Goal: Task Accomplishment & Management: Manage account settings

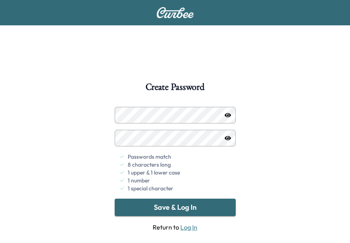
click at [227, 117] on icon "button" at bounding box center [228, 115] width 6 height 4
click at [230, 114] on icon "button" at bounding box center [228, 115] width 6 height 6
click at [167, 205] on button "Save & Log In" at bounding box center [175, 207] width 121 height 17
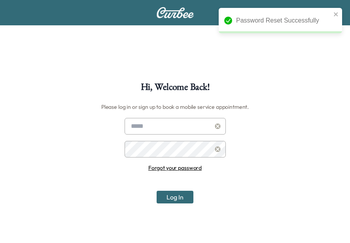
type input "**********"
click at [185, 197] on button "Log In" at bounding box center [175, 197] width 37 height 13
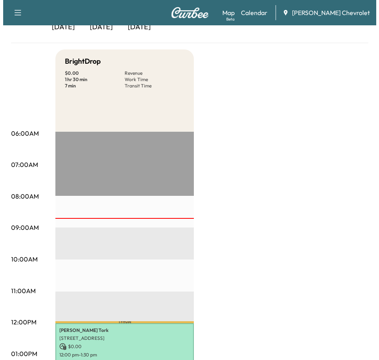
scroll to position [86, 0]
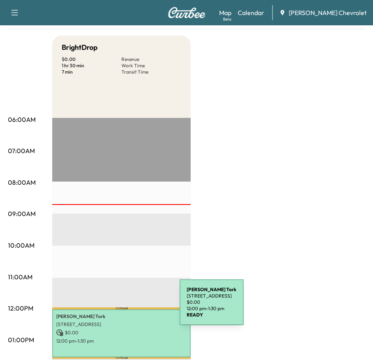
click at [120, 242] on div "[PERSON_NAME] [STREET_ADDRESS] $ 0.00 12:00 pm - 1:30 pm" at bounding box center [121, 333] width 138 height 48
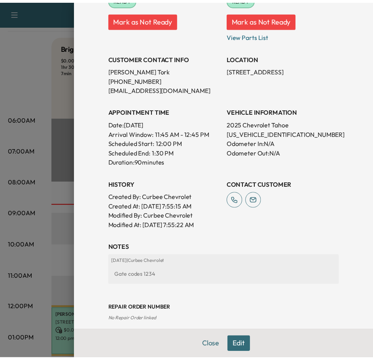
scroll to position [137, 0]
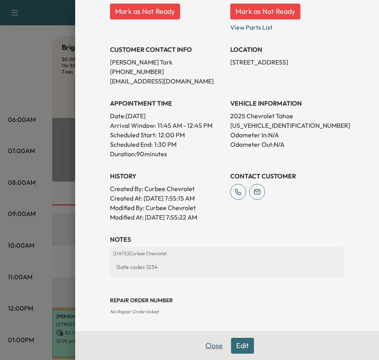
click at [208, 242] on button "Close" at bounding box center [214, 346] width 28 height 16
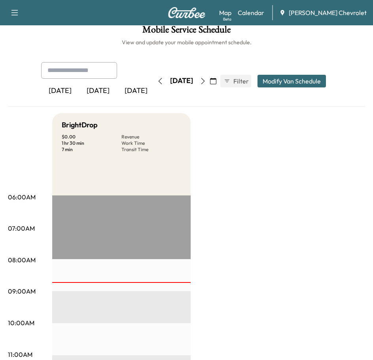
scroll to position [0, 0]
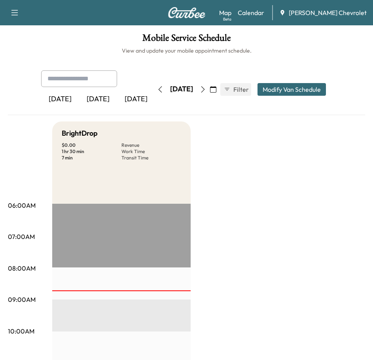
click at [14, 12] on icon "button" at bounding box center [14, 12] width 9 height 9
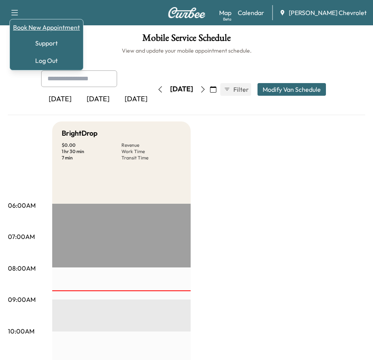
click at [17, 28] on link "Book New Appointment" at bounding box center [46, 27] width 67 height 9
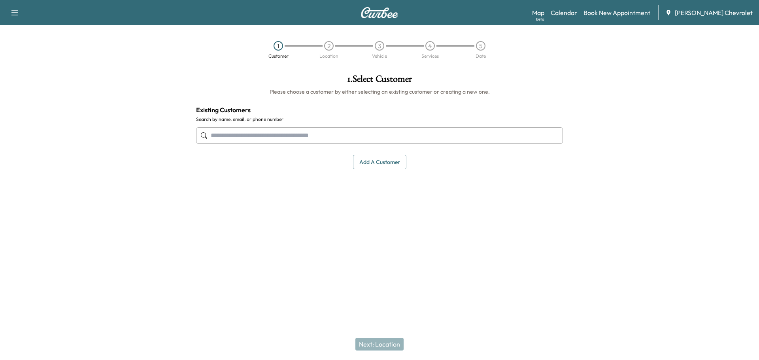
click at [2, 11] on div "Support Log Out Map Beta Calendar Book New Appointment [PERSON_NAME] Chevrolet" at bounding box center [379, 12] width 759 height 25
click at [10, 13] on button "button" at bounding box center [14, 12] width 17 height 13
click at [11, 14] on icon "button" at bounding box center [14, 12] width 9 height 9
click at [12, 14] on icon "button" at bounding box center [14, 12] width 9 height 9
click at [350, 70] on div at bounding box center [665, 158] width 190 height 180
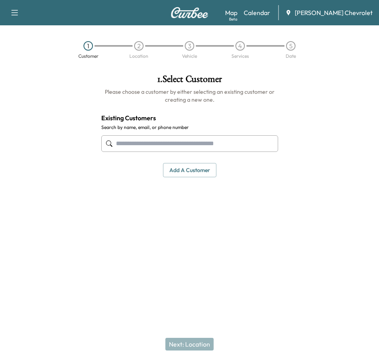
click at [239, 142] on input "text" at bounding box center [189, 143] width 177 height 17
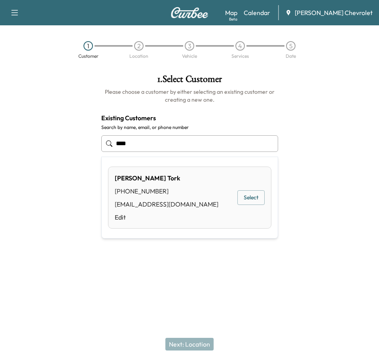
type input "****"
click at [79, 117] on div at bounding box center [47, 142] width 95 height 148
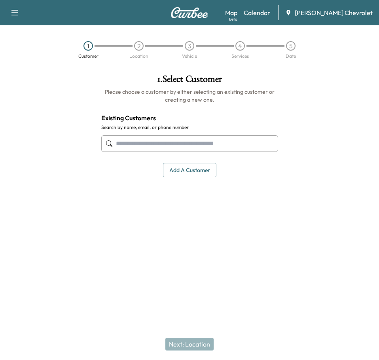
click at [193, 172] on button "Add a customer" at bounding box center [189, 170] width 53 height 15
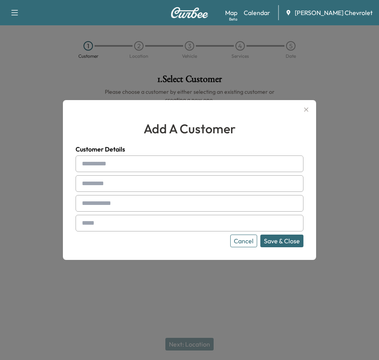
drag, startPoint x: 119, startPoint y: 164, endPoint x: 131, endPoint y: 144, distance: 23.1
click at [121, 159] on input "text" at bounding box center [190, 163] width 228 height 17
type input "*"
type input "*******"
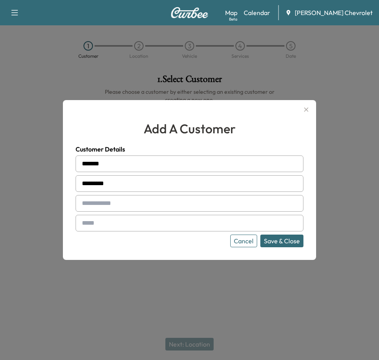
type input "*********"
type input "**********"
click at [109, 224] on input "text" at bounding box center [190, 223] width 228 height 17
type input "**********"
click at [272, 241] on button "Save & Close" at bounding box center [281, 241] width 43 height 13
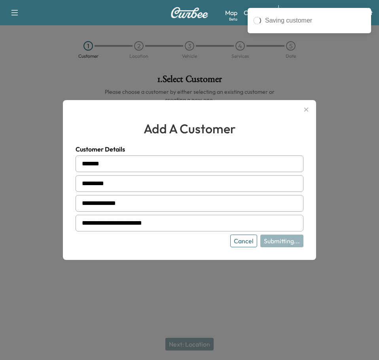
type input "**********"
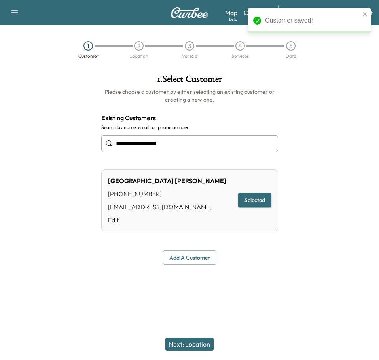
click at [188, 242] on button "Next: Location" at bounding box center [189, 344] width 48 height 13
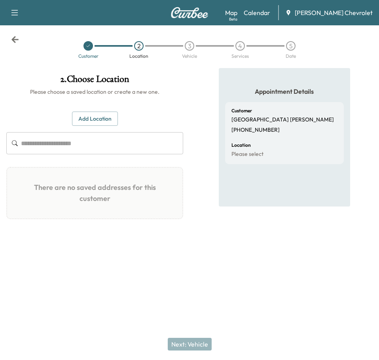
click at [106, 121] on button "Add Location" at bounding box center [95, 119] width 46 height 15
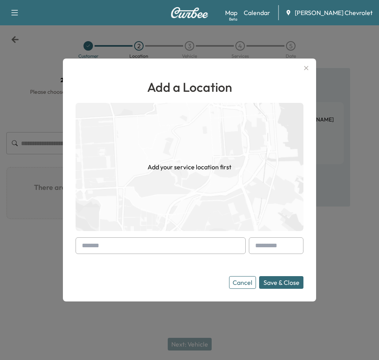
click at [139, 242] on input "text" at bounding box center [161, 245] width 170 height 17
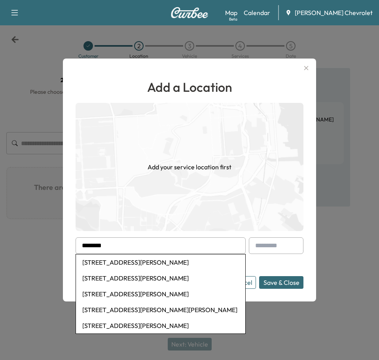
click at [206, 242] on li "[STREET_ADDRESS][PERSON_NAME]" at bounding box center [160, 262] width 169 height 16
type input "**********"
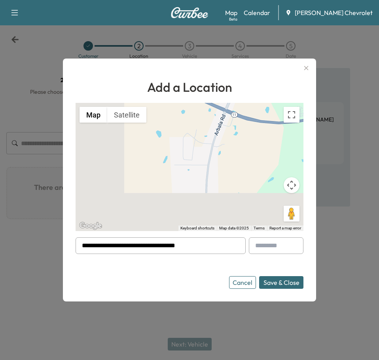
click at [287, 242] on button "Save & Close" at bounding box center [281, 282] width 44 height 13
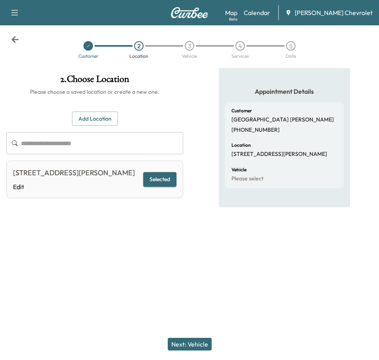
click at [110, 113] on button "Add Location" at bounding box center [95, 119] width 46 height 15
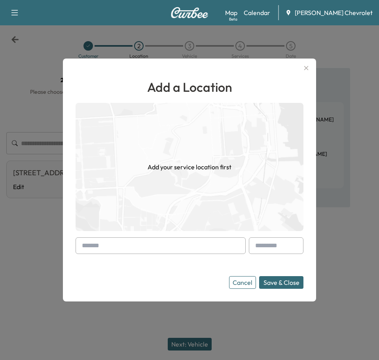
click at [148, 241] on input "text" at bounding box center [161, 245] width 170 height 17
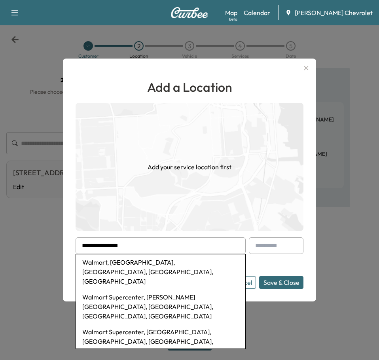
click at [159, 242] on li "Walmart, [GEOGRAPHIC_DATA], [GEOGRAPHIC_DATA], [GEOGRAPHIC_DATA], [GEOGRAPHIC_D…" at bounding box center [160, 271] width 169 height 35
type input "**********"
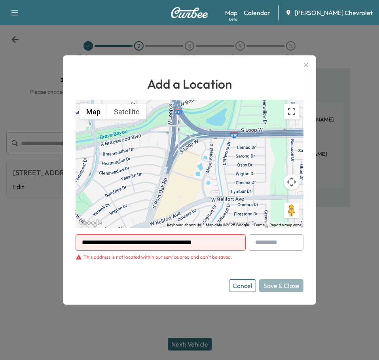
click at [238, 242] on button "Cancel" at bounding box center [242, 285] width 27 height 13
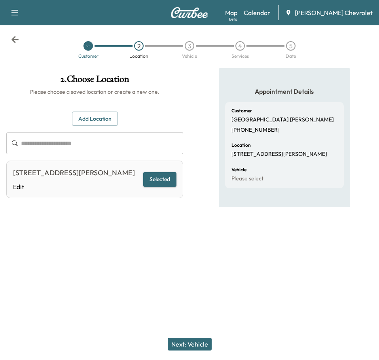
click at [196, 242] on button "Next: Vehicle" at bounding box center [190, 344] width 44 height 13
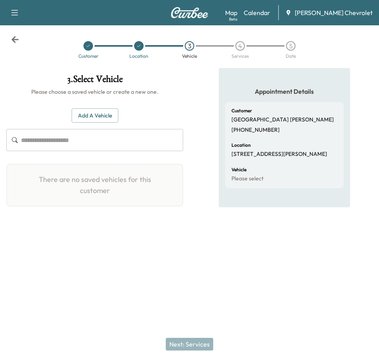
click at [108, 110] on button "Add a Vehicle" at bounding box center [95, 115] width 47 height 15
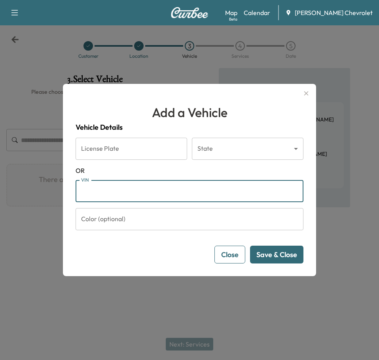
click at [151, 192] on input "VIN" at bounding box center [190, 191] width 228 height 22
paste input "**********"
type input "**********"
click at [274, 242] on button "Save & Close" at bounding box center [276, 255] width 53 height 18
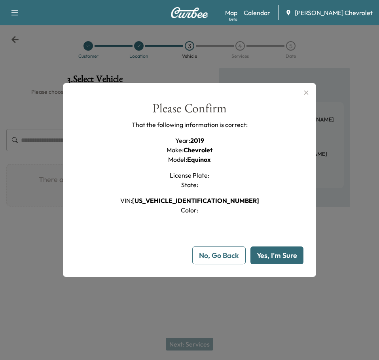
click at [279, 242] on button "Yes, I'm Sure" at bounding box center [276, 255] width 53 height 18
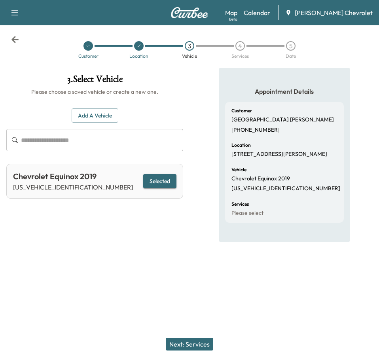
click at [189, 242] on div "Next: Services" at bounding box center [189, 344] width 379 height 32
click at [191, 242] on button "Next: Services" at bounding box center [189, 344] width 47 height 13
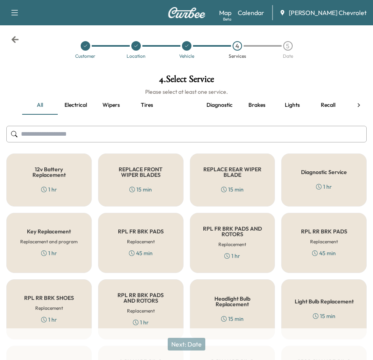
click at [292, 104] on button "Lights" at bounding box center [292, 105] width 36 height 19
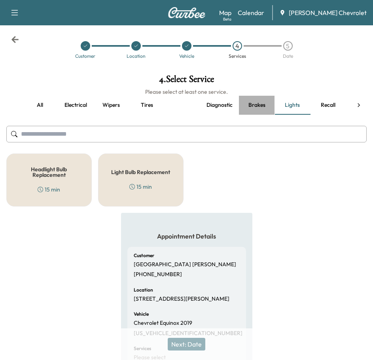
click at [256, 109] on button "Brakes" at bounding box center [257, 105] width 36 height 19
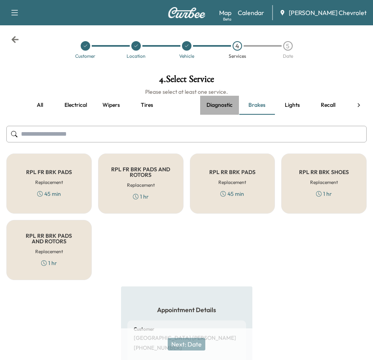
click at [225, 104] on button "Diagnostic" at bounding box center [219, 105] width 39 height 19
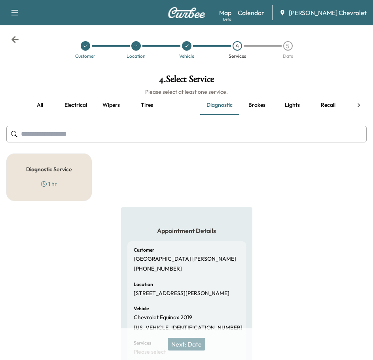
click at [164, 130] on input "text" at bounding box center [186, 134] width 360 height 17
click at [40, 103] on button "all" at bounding box center [40, 105] width 36 height 19
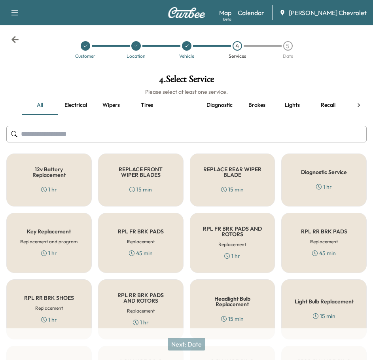
click at [52, 134] on input "text" at bounding box center [186, 134] width 360 height 17
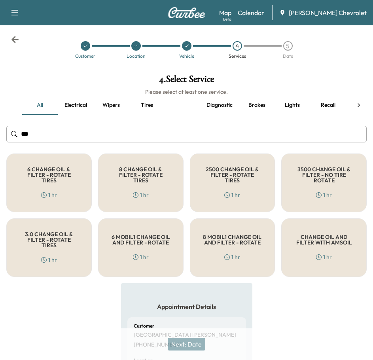
type input "***"
click at [79, 184] on div "6 CHANGE OIL & FILTER - ROTATE TIRES 1 hr" at bounding box center [48, 182] width 85 height 59
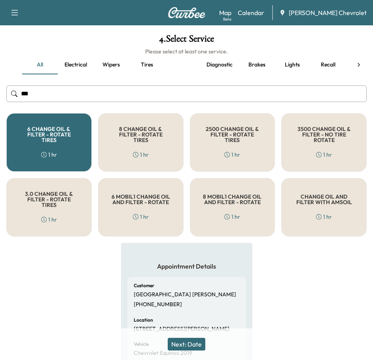
scroll to position [40, 0]
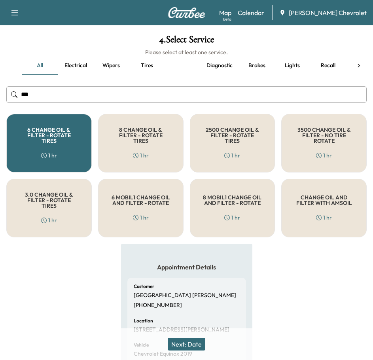
click at [309, 242] on div "Appointment Details Customer [PERSON_NAME] [PHONE_NUMBER] Location [STREET_ADDR…" at bounding box center [186, 343] width 373 height 199
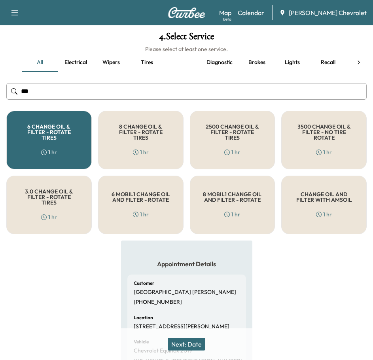
scroll to position [0, 0]
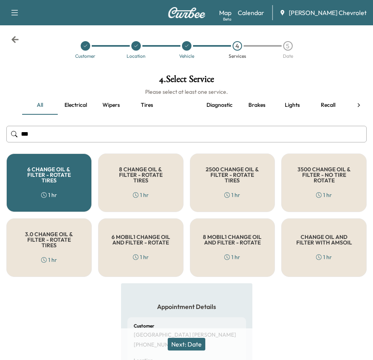
click at [103, 100] on button "Wipers" at bounding box center [111, 105] width 36 height 19
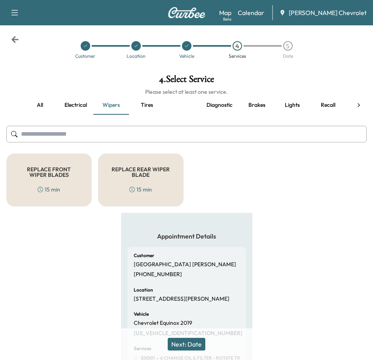
click at [60, 183] on div "REPLACE FRONT WIPER BLADES 15 min" at bounding box center [48, 179] width 85 height 53
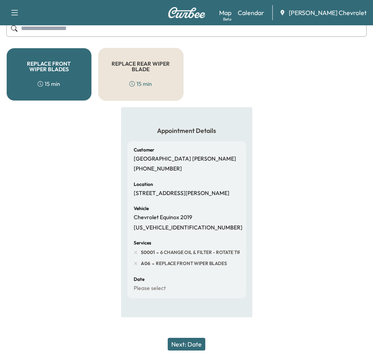
scroll to position [127, 0]
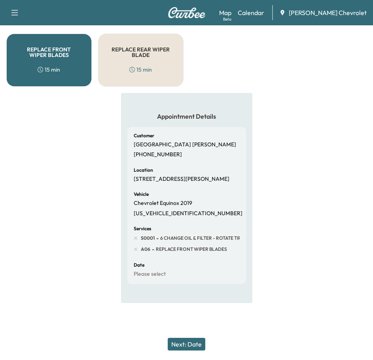
click at [196, 242] on button "Next: Date" at bounding box center [187, 344] width 38 height 13
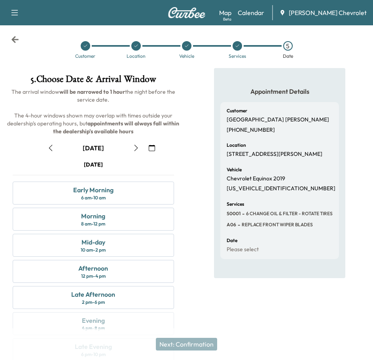
click at [153, 146] on icon "button" at bounding box center [152, 148] width 6 height 6
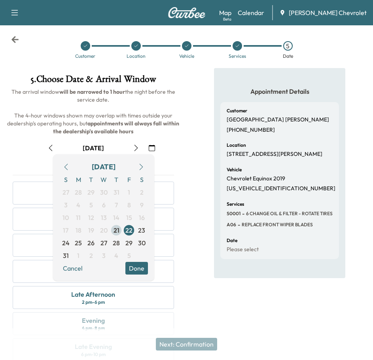
click at [118, 230] on span "21" at bounding box center [117, 229] width 6 height 9
click at [177, 242] on div "[DATE] Early Morning 6 am - 10 am Morning 8 am - 12 pm Mid-day 10 am - 2 pm Aft…" at bounding box center [93, 263] width 174 height 204
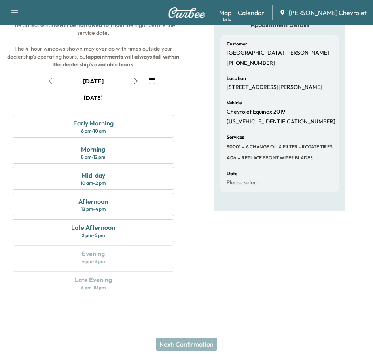
scroll to position [28, 0]
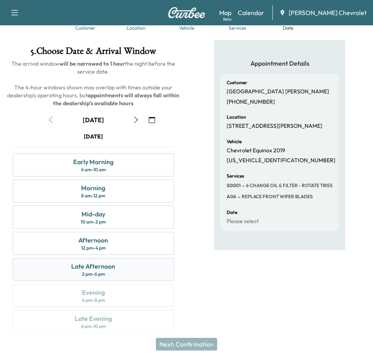
click at [106, 242] on div "Late Afternoon" at bounding box center [93, 265] width 44 height 9
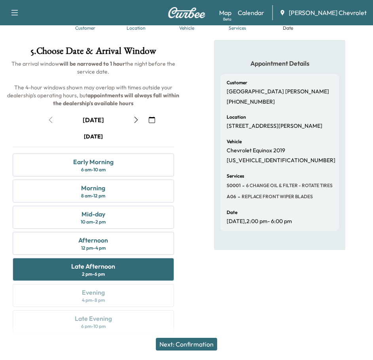
click at [202, 242] on button "Next: Confirmation" at bounding box center [186, 344] width 61 height 13
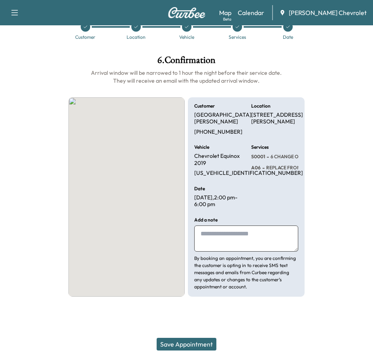
scroll to position [19, 0]
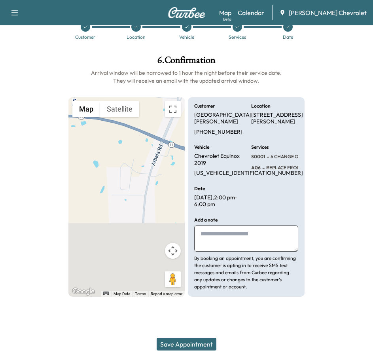
click at [328, 224] on div at bounding box center [342, 176] width 62 height 254
click at [188, 242] on button "Save Appointment" at bounding box center [187, 344] width 60 height 13
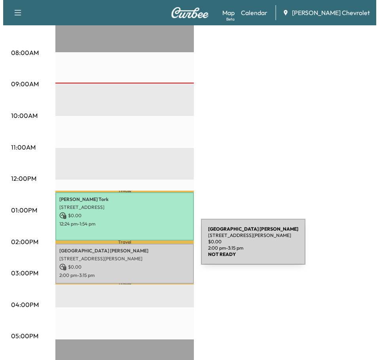
scroll to position [198, 0]
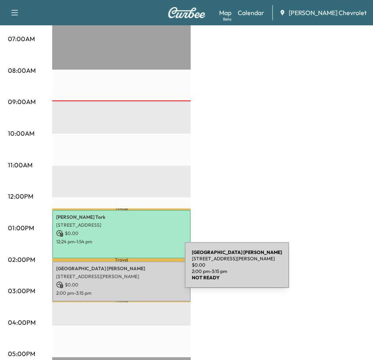
click at [125, 242] on div "[PERSON_NAME] [STREET_ADDRESS][PERSON_NAME] $ 0.00 2:00 pm - 3:15 pm" at bounding box center [121, 281] width 138 height 40
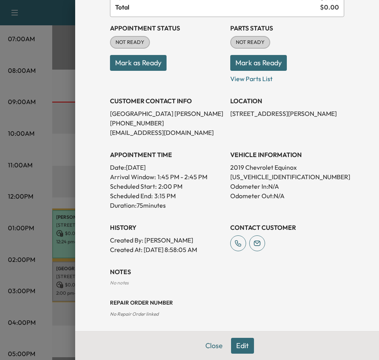
scroll to position [88, 0]
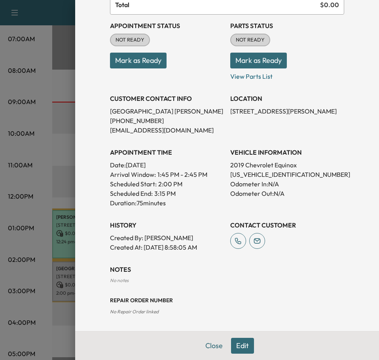
click at [233, 242] on button "Edit" at bounding box center [242, 346] width 23 height 16
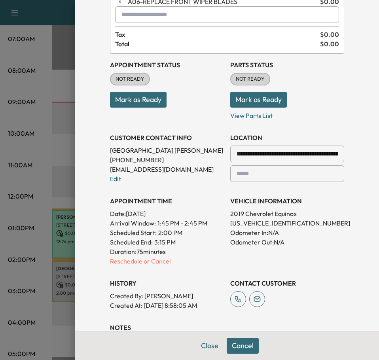
scroll to position [79, 0]
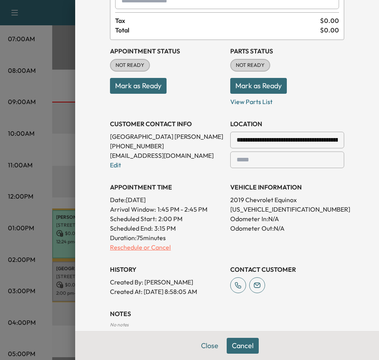
click at [133, 242] on p "Reschedule or Cancel" at bounding box center [167, 246] width 114 height 9
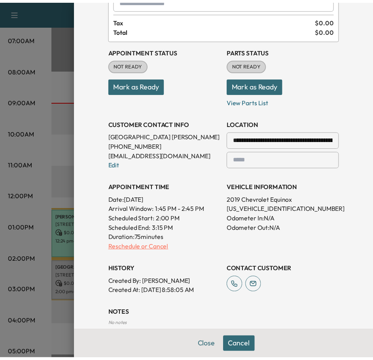
scroll to position [0, 0]
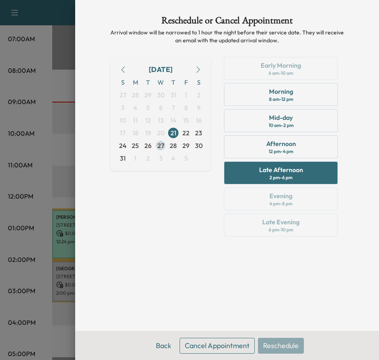
click at [157, 147] on span "27" at bounding box center [160, 145] width 13 height 13
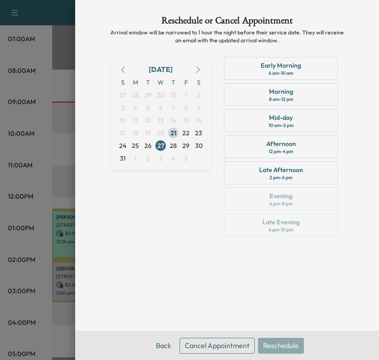
click at [231, 242] on button "Cancel Appointment" at bounding box center [217, 346] width 75 height 16
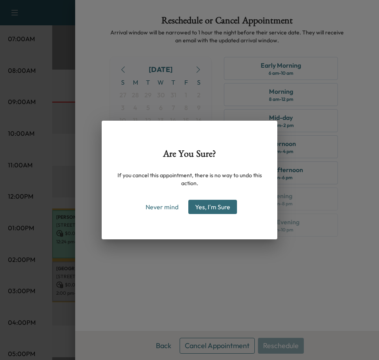
click at [207, 209] on button "Yes, I'm Sure" at bounding box center [212, 207] width 49 height 14
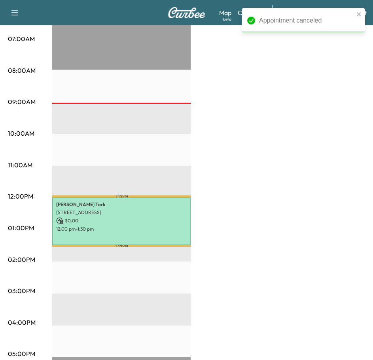
click at [238, 79] on div "BrightDrop $ 0.00 Revenue 1 hr 30 min Work Time 7 min Transit Time Travel [PERS…" at bounding box center [208, 220] width 313 height 593
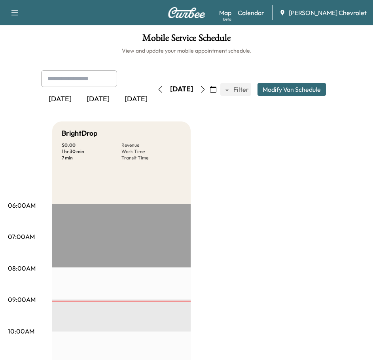
click at [15, 9] on icon "button" at bounding box center [14, 12] width 9 height 9
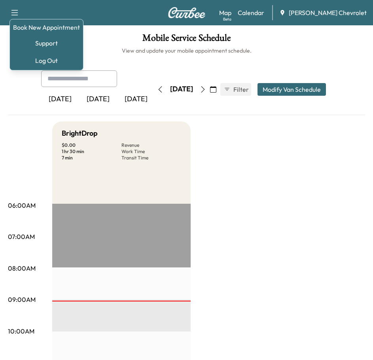
click at [45, 22] on div "Book New Appointment Support Log Out" at bounding box center [46, 44] width 74 height 51
click at [61, 26] on link "Book New Appointment" at bounding box center [46, 27] width 67 height 9
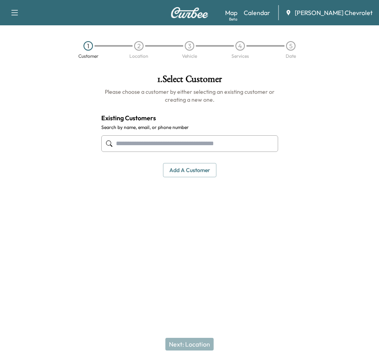
click at [171, 144] on input "text" at bounding box center [189, 143] width 177 height 17
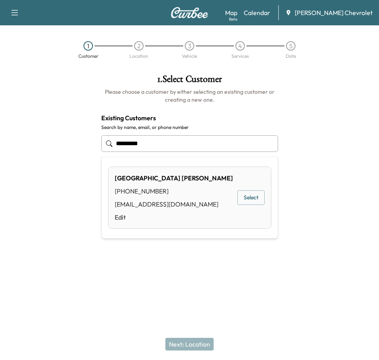
click at [246, 193] on button "Select" at bounding box center [250, 197] width 27 height 15
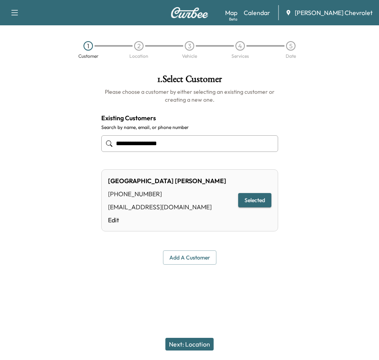
type input "**********"
click at [191, 242] on button "Next: Location" at bounding box center [189, 344] width 48 height 13
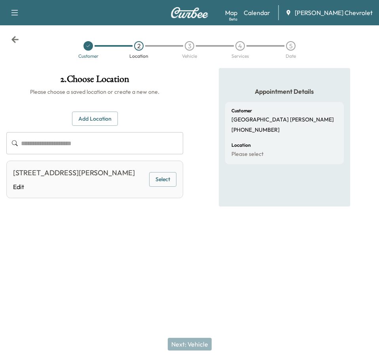
click at [59, 173] on div "[STREET_ADDRESS][PERSON_NAME]" at bounding box center [74, 172] width 122 height 11
click at [161, 183] on button "Select" at bounding box center [162, 179] width 27 height 15
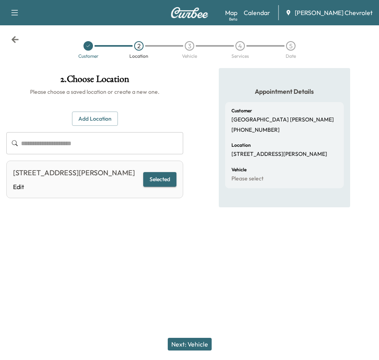
click at [202, 242] on div "Next: Vehicle" at bounding box center [189, 344] width 379 height 32
click at [197, 242] on button "Next: Vehicle" at bounding box center [190, 344] width 44 height 13
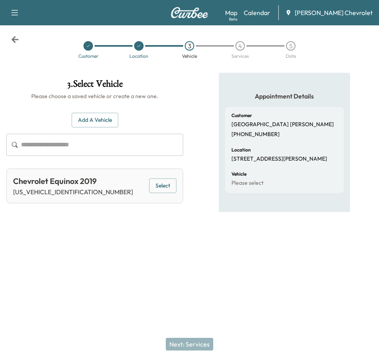
click at [170, 180] on button "Select" at bounding box center [162, 185] width 27 height 15
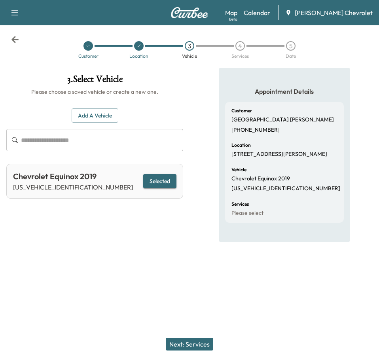
click at [200, 242] on button "Next: Services" at bounding box center [189, 344] width 47 height 13
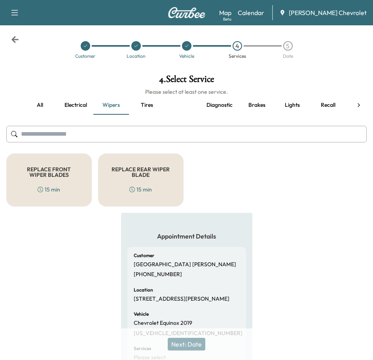
drag, startPoint x: 77, startPoint y: 131, endPoint x: 87, endPoint y: 113, distance: 20.4
click at [77, 127] on input "text" at bounding box center [186, 134] width 360 height 17
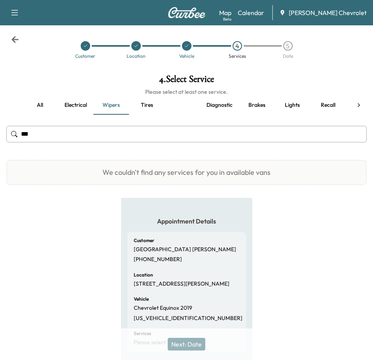
type input "***"
click at [38, 104] on button "all" at bounding box center [40, 105] width 36 height 19
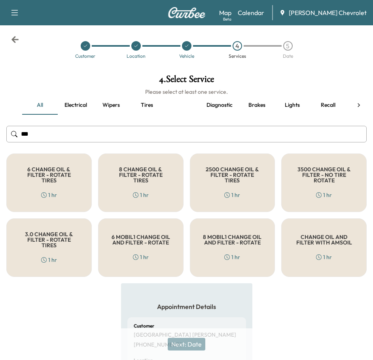
click at [66, 177] on h5 "6 CHANGE OIL & FILTER - ROTATE TIRES" at bounding box center [48, 175] width 59 height 17
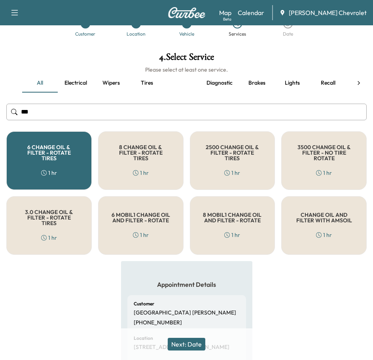
scroll to position [40, 0]
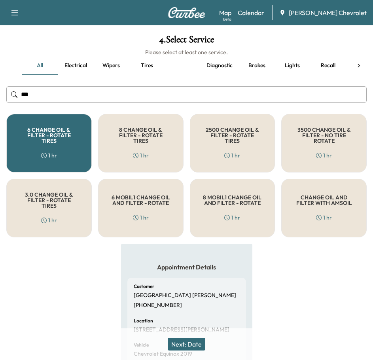
drag, startPoint x: 192, startPoint y: 343, endPoint x: 207, endPoint y: 314, distance: 32.9
click at [192, 242] on button "Next: Date" at bounding box center [187, 344] width 38 height 13
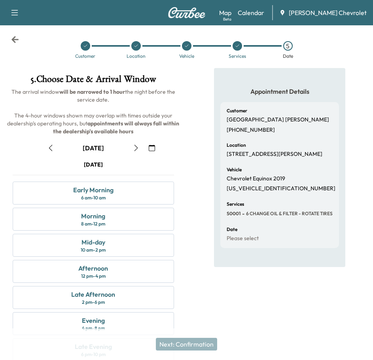
click at [154, 146] on icon "button" at bounding box center [152, 148] width 6 height 6
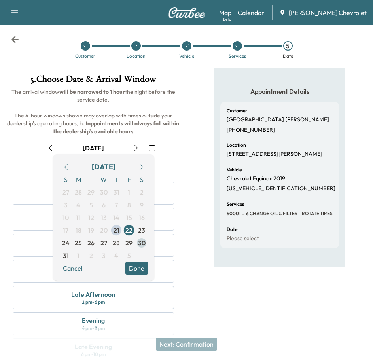
click at [142, 242] on span "30" at bounding box center [142, 242] width 8 height 9
click at [191, 210] on div "Appointment Details Customer [PERSON_NAME] [PHONE_NUMBER] Location [STREET_ADDR…" at bounding box center [280, 219] width 187 height 303
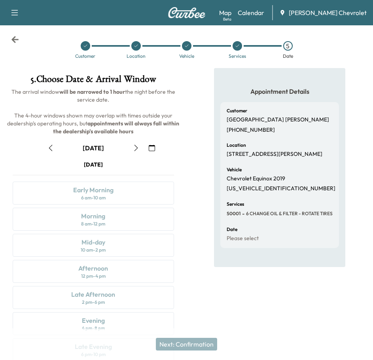
click at [158, 144] on button "button" at bounding box center [151, 148] width 13 height 13
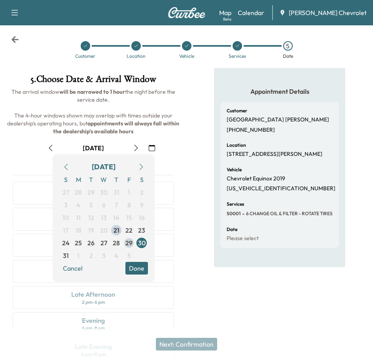
click at [129, 239] on span "29" at bounding box center [128, 242] width 7 height 9
click at [203, 187] on div "Appointment Details Customer [PERSON_NAME] [PHONE_NUMBER] Location [STREET_ADDR…" at bounding box center [280, 219] width 187 height 303
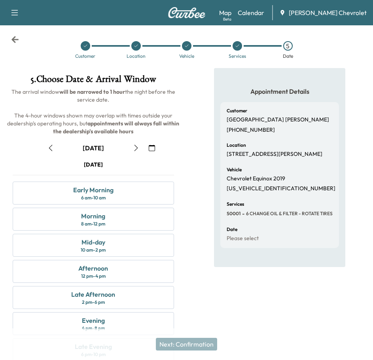
click at [153, 146] on icon "button" at bounding box center [152, 148] width 6 height 6
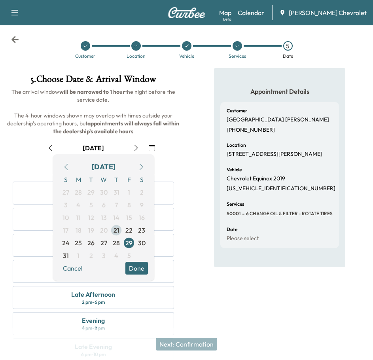
click at [113, 231] on span "21" at bounding box center [116, 230] width 13 height 13
click at [184, 242] on div "5 . Choose Date & Arrival Window The arrival window will be narrowed to 1 hour …" at bounding box center [93, 219] width 187 height 303
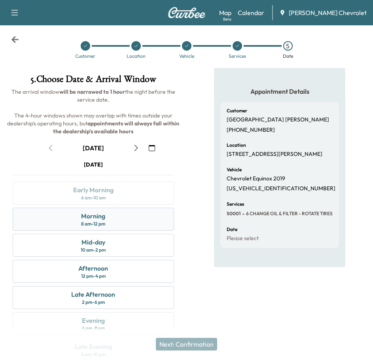
click at [94, 228] on div "Morning 8 am - 12 pm" at bounding box center [93, 219] width 161 height 23
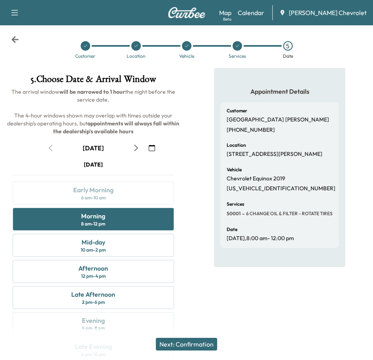
click at [191, 242] on button "Next: Confirmation" at bounding box center [186, 344] width 61 height 13
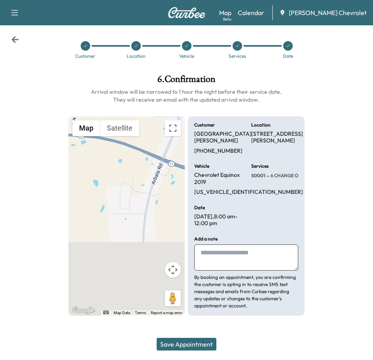
click at [192, 242] on button "Save Appointment" at bounding box center [187, 344] width 60 height 13
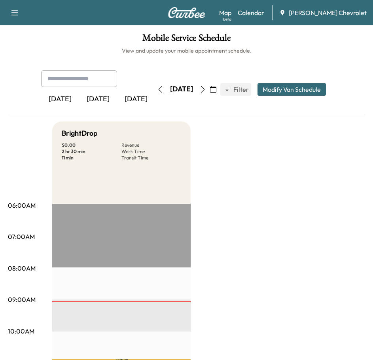
click at [19, 9] on button "button" at bounding box center [14, 12] width 17 height 13
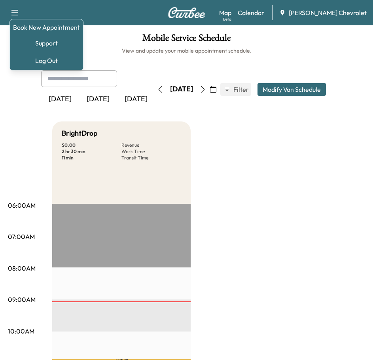
click at [45, 47] on link "Support" at bounding box center [46, 42] width 67 height 9
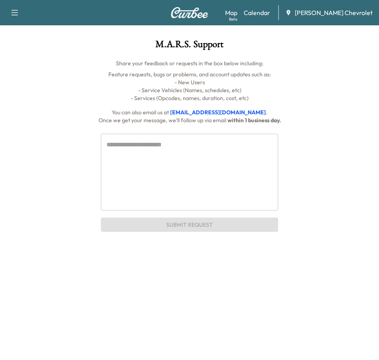
click at [17, 12] on icon "button" at bounding box center [14, 12] width 9 height 9
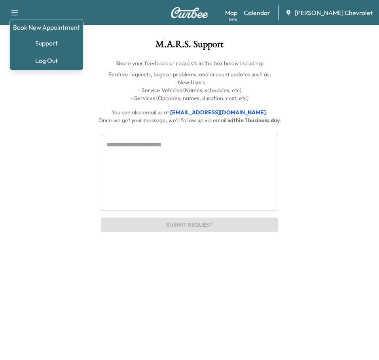
click at [124, 37] on div "Book New Appointment Support Log Out Map Beta Calendar [PERSON_NAME] Chevrolet …" at bounding box center [189, 116] width 379 height 232
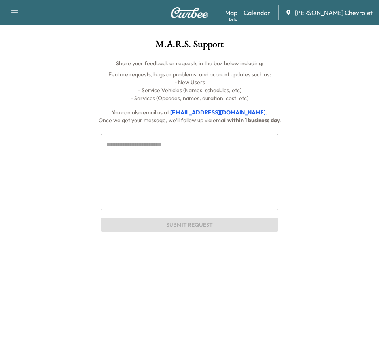
click at [8, 8] on button "button" at bounding box center [14, 12] width 17 height 13
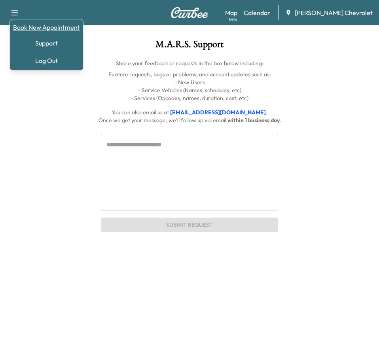
click at [29, 28] on link "Book New Appointment" at bounding box center [46, 27] width 67 height 9
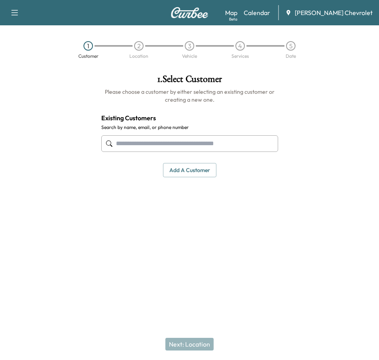
click at [8, 7] on button "button" at bounding box center [14, 12] width 17 height 13
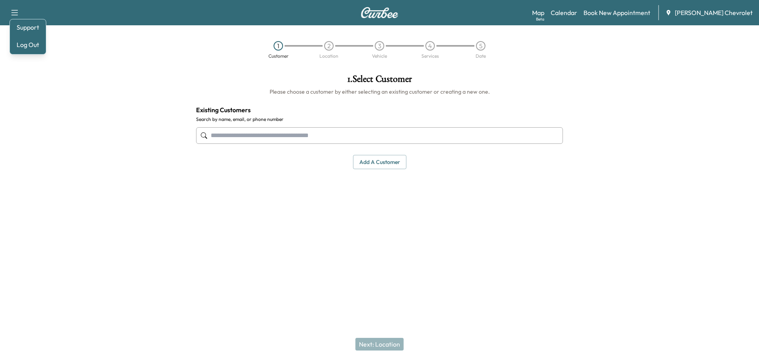
click at [350, 11] on img at bounding box center [380, 12] width 38 height 11
click at [350, 21] on div "Support Log Out Map Beta Calendar Book New Appointment [PERSON_NAME] Chevrolet" at bounding box center [379, 12] width 759 height 25
click at [350, 16] on img at bounding box center [380, 12] width 38 height 11
click at [350, 14] on link "Calendar" at bounding box center [564, 12] width 26 height 9
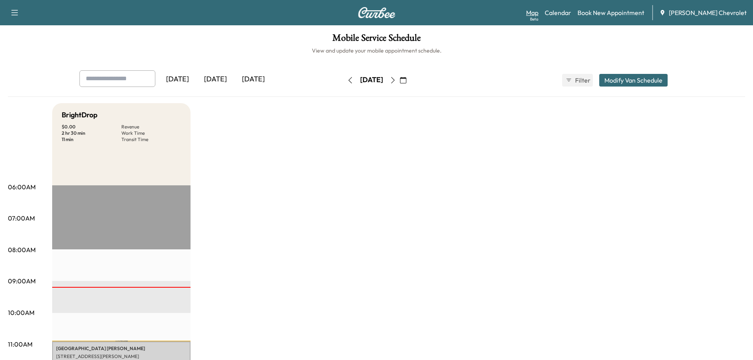
click at [350, 11] on link "Map Beta" at bounding box center [532, 12] width 12 height 9
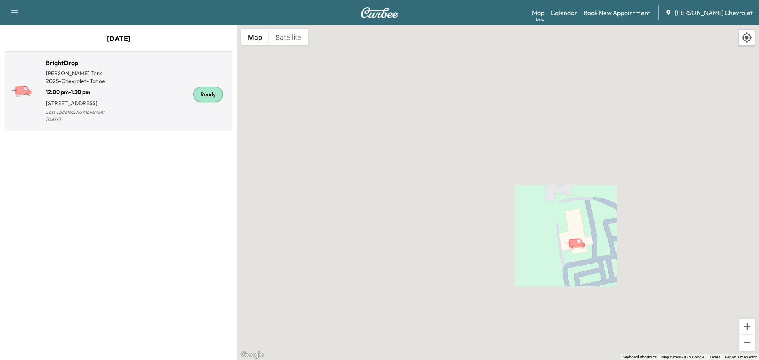
click at [157, 84] on div "Ready" at bounding box center [174, 94] width 111 height 60
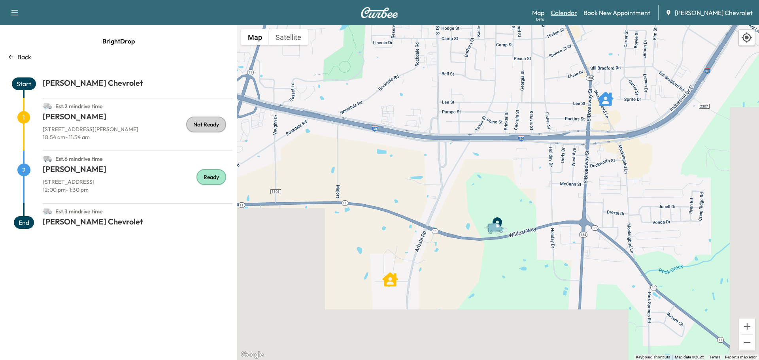
click at [350, 15] on link "Calendar" at bounding box center [564, 12] width 26 height 9
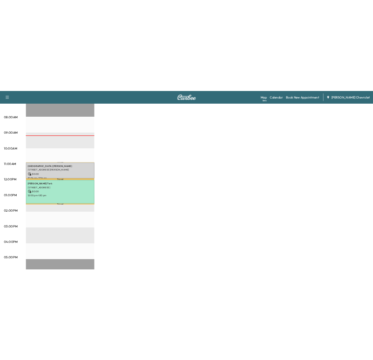
scroll to position [198, 0]
